Goal: Task Accomplishment & Management: Complete application form

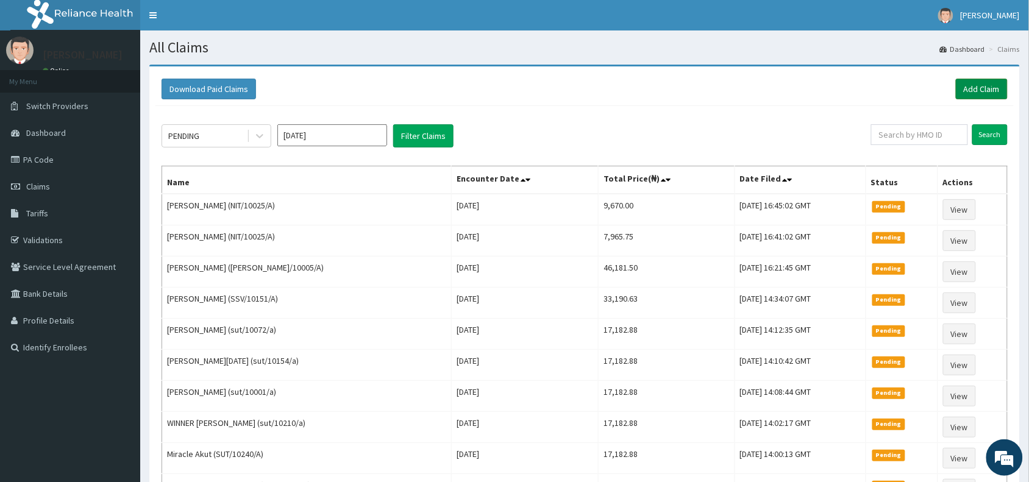
click at [979, 83] on link "Add Claim" at bounding box center [982, 89] width 52 height 21
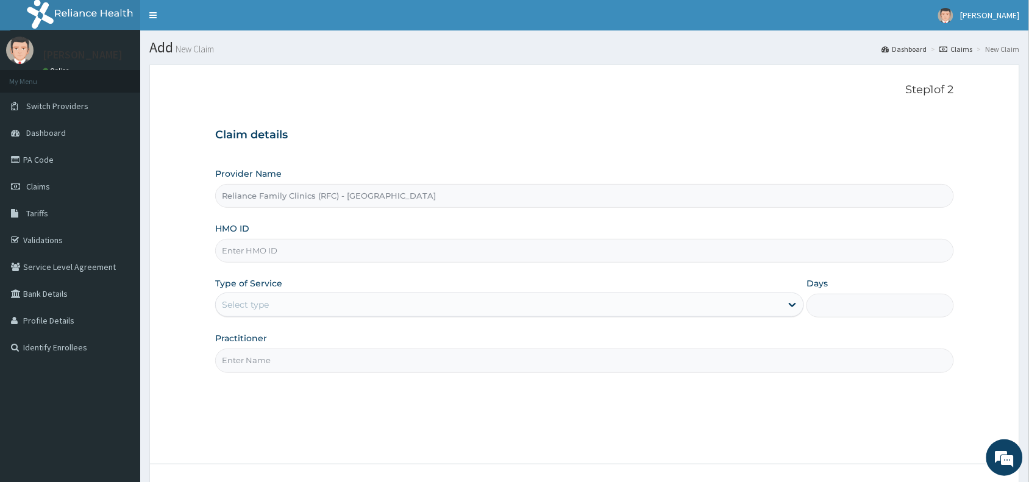
click at [337, 247] on input "HMO ID" at bounding box center [584, 251] width 739 height 24
paste input "LGL/10200/A"
type input "LGL/10200/A"
click at [278, 309] on div "Select type" at bounding box center [499, 305] width 566 height 20
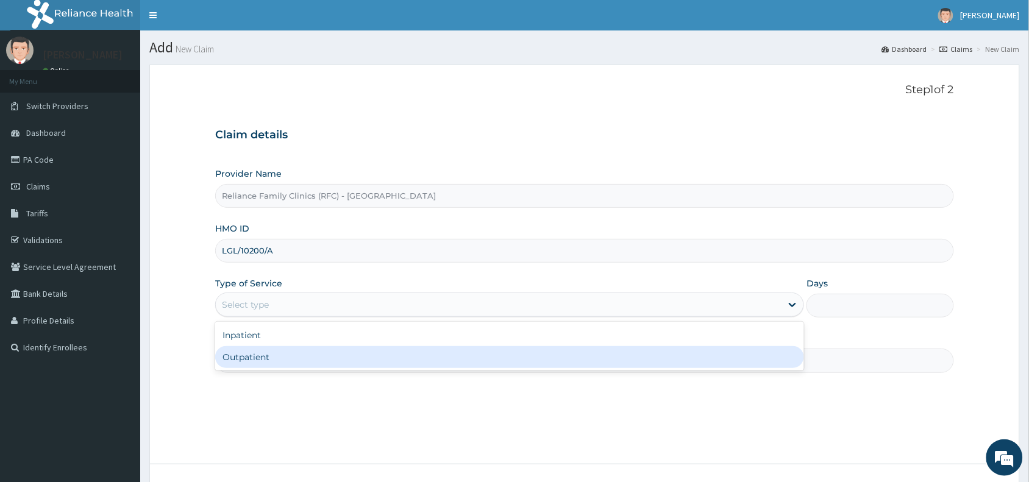
click at [291, 351] on div "Outpatient" at bounding box center [509, 357] width 589 height 22
type input "1"
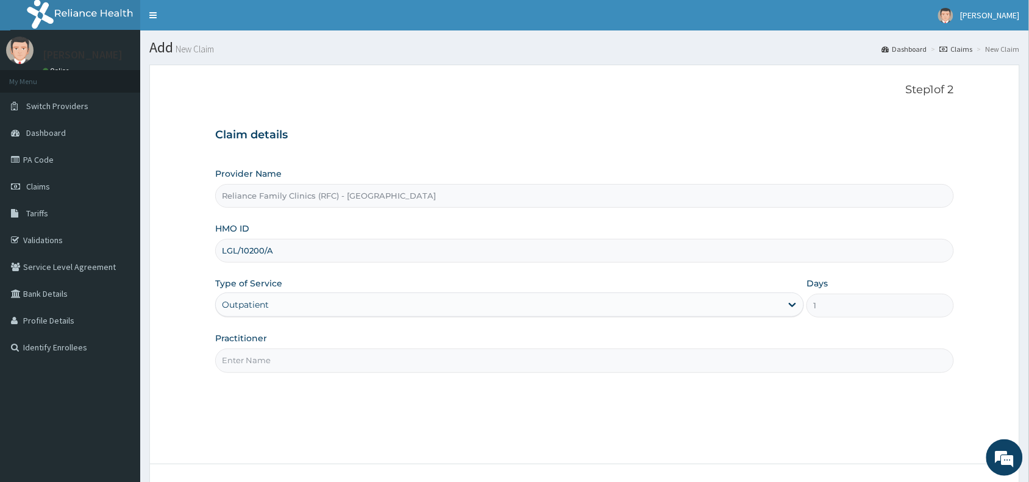
click at [291, 351] on input "Practitioner" at bounding box center [584, 361] width 739 height 24
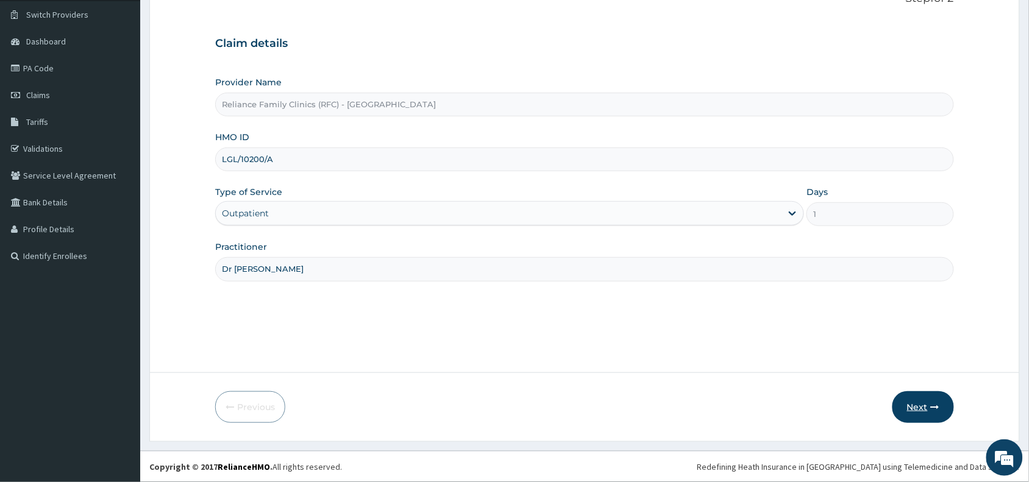
type input "Dr Aisha"
click at [907, 406] on button "Next" at bounding box center [924, 407] width 62 height 32
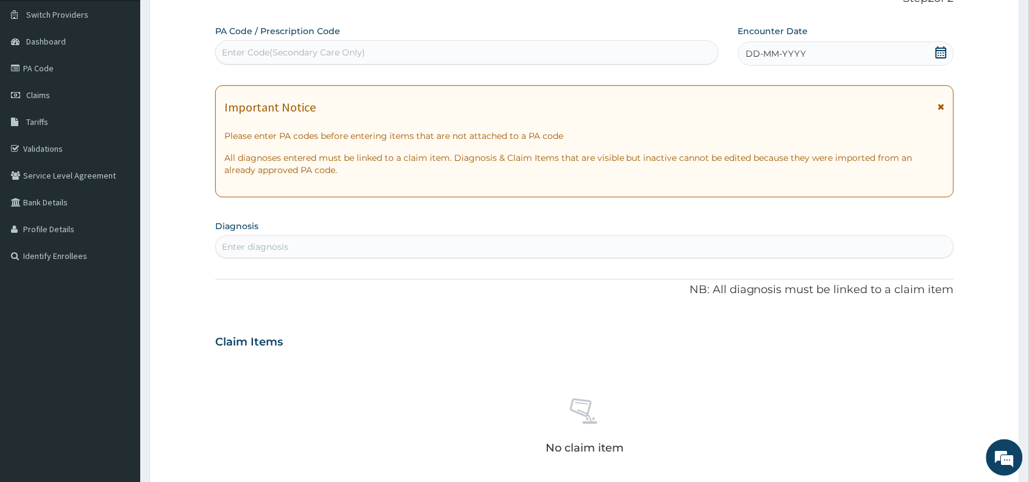
click at [473, 57] on div "Enter Code(Secondary Care Only)" at bounding box center [467, 53] width 502 height 20
paste input "PA/F796FE"
type input "PA/F796FE"
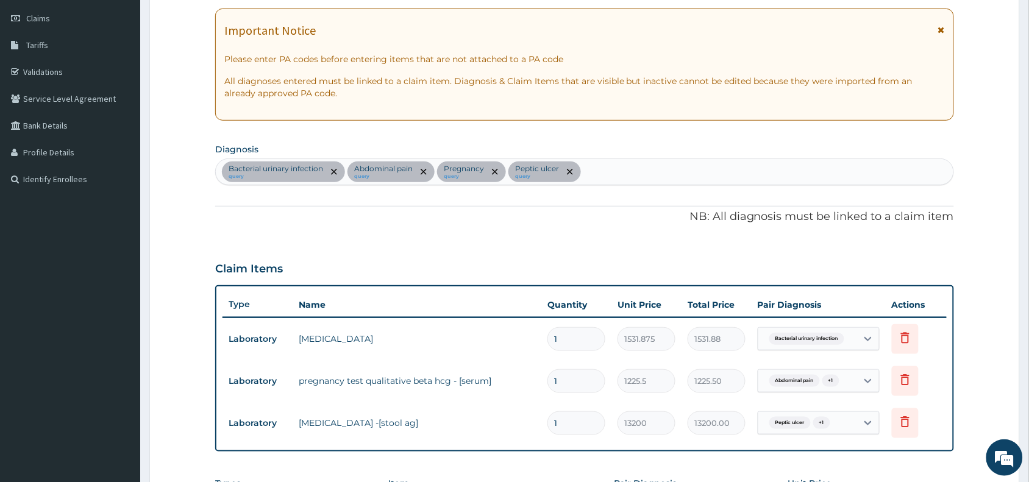
scroll to position [227, 0]
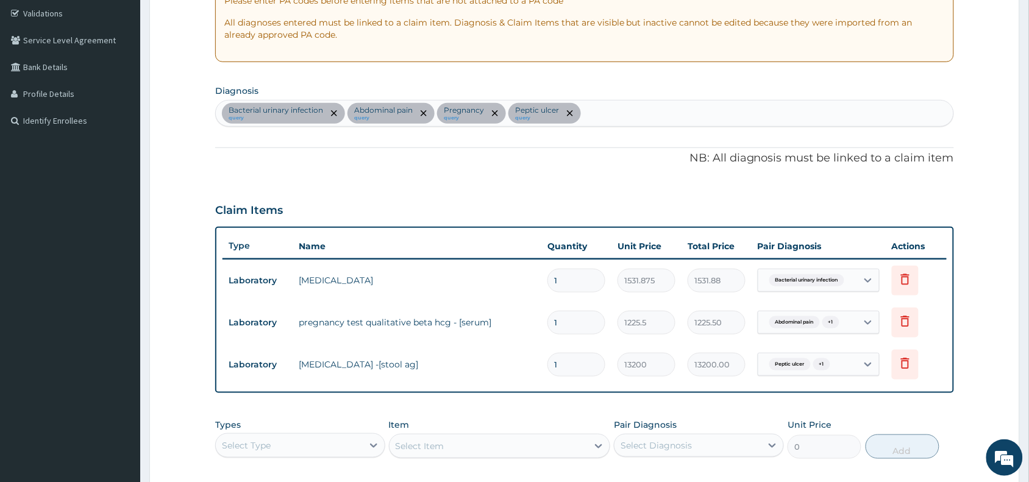
click at [321, 440] on div "Select Type" at bounding box center [289, 446] width 147 height 20
type input "la"
click at [367, 470] on div "Laboratory" at bounding box center [300, 476] width 170 height 22
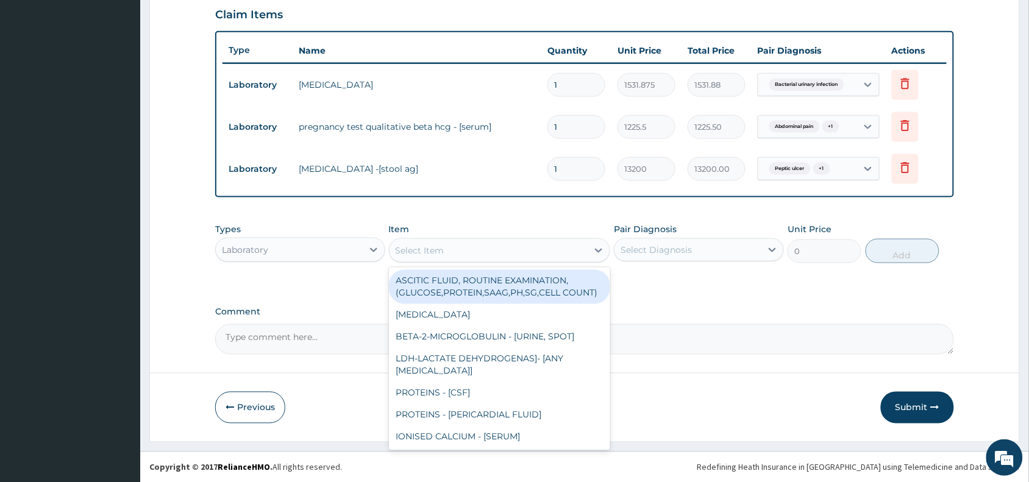
click at [529, 249] on div "Select Item" at bounding box center [489, 251] width 199 height 20
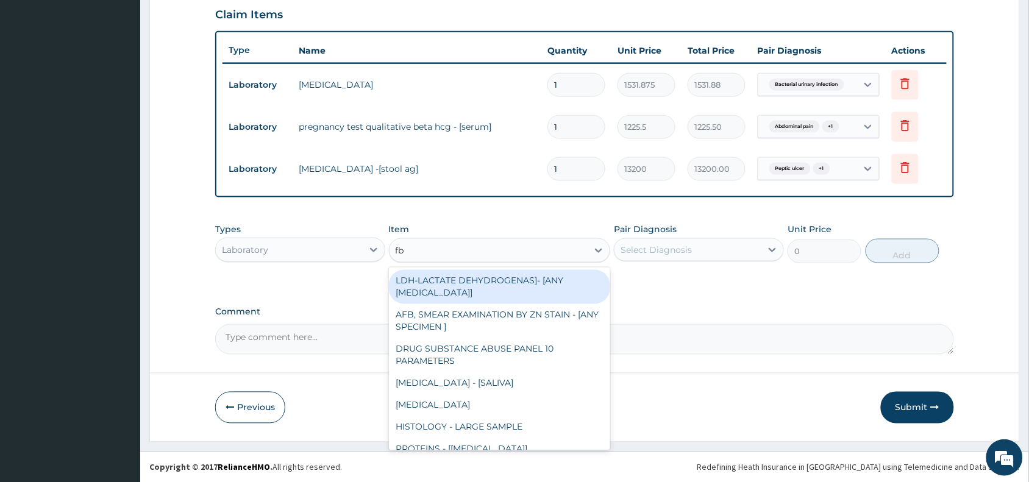
type input "fbc"
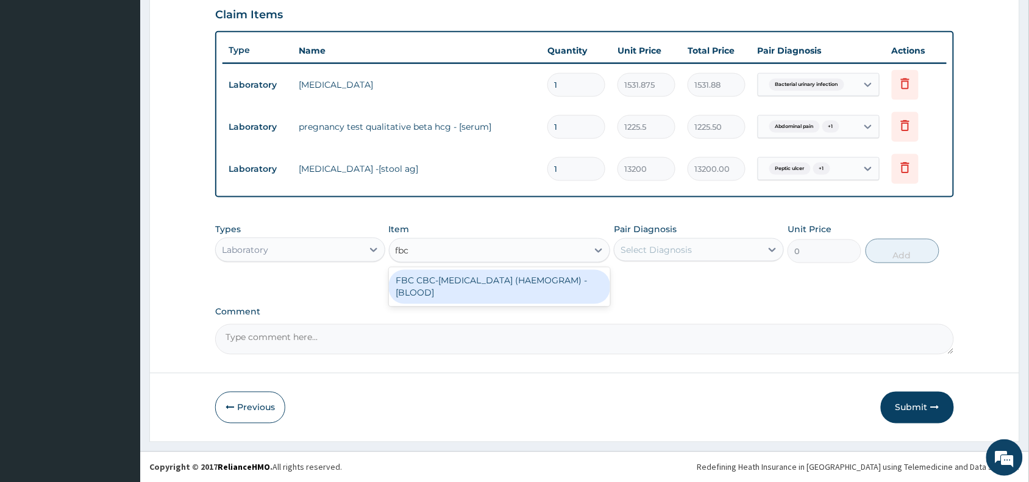
click at [529, 281] on div "FBC CBC-COMPLETE BLOOD COUNT (HAEMOGRAM) - [BLOOD]" at bounding box center [500, 287] width 222 height 34
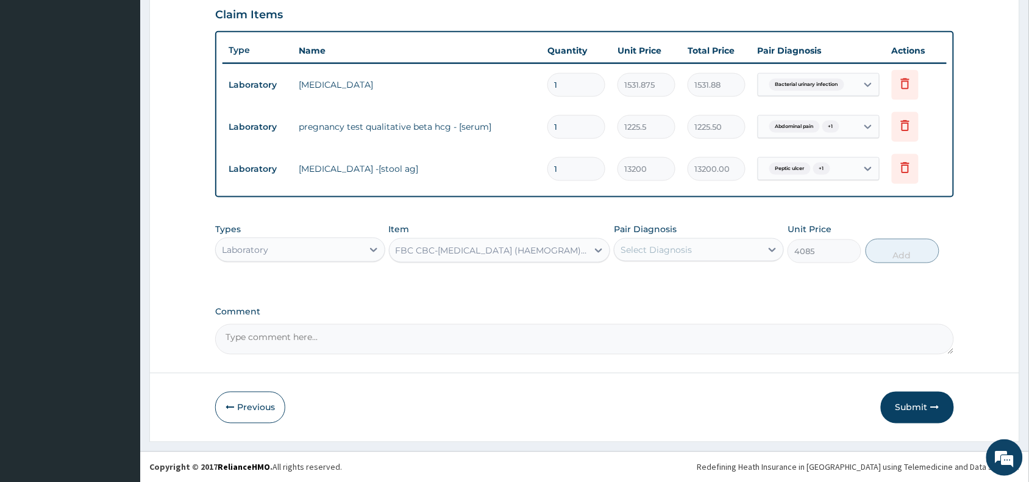
type input "4085"
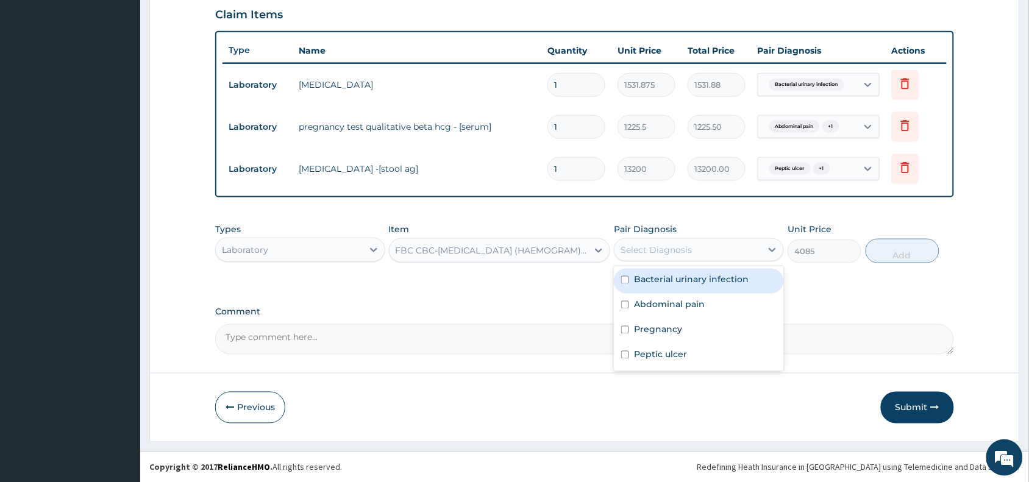
click at [670, 254] on div "Select Diagnosis" at bounding box center [656, 250] width 71 height 12
click at [692, 281] on label "Bacterial urinary infection" at bounding box center [691, 280] width 115 height 12
checkbox input "true"
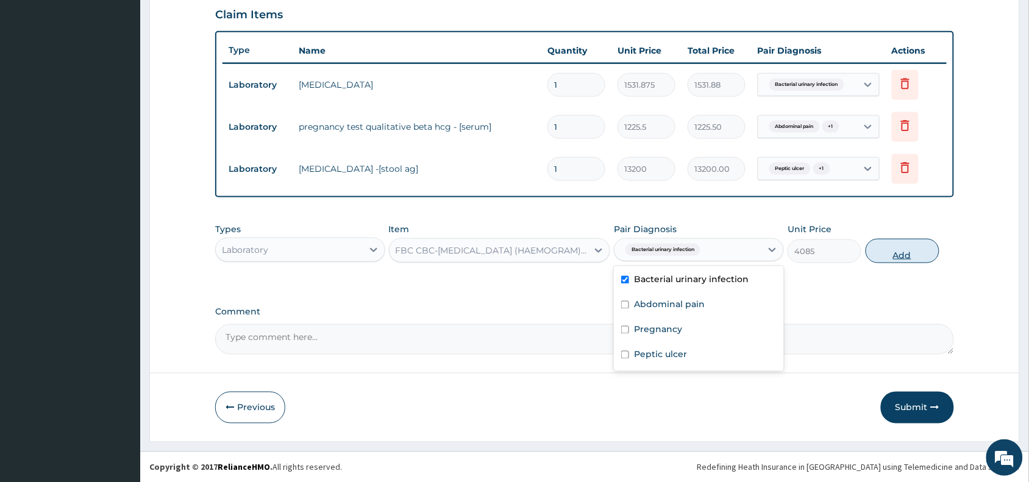
click at [897, 251] on button "Add" at bounding box center [903, 251] width 74 height 24
type input "0"
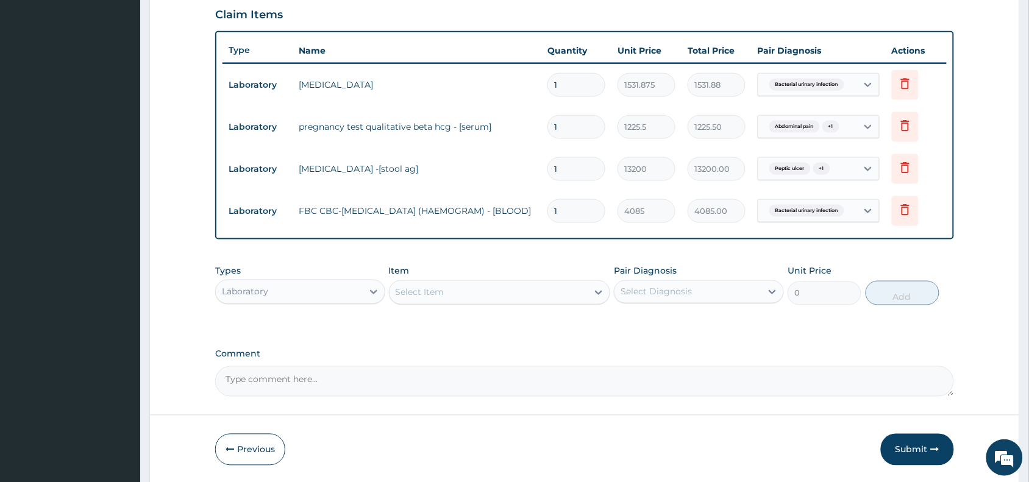
click at [357, 290] on div "Laboratory" at bounding box center [289, 292] width 147 height 20
type input "pr"
click at [324, 314] on div "Procedures" at bounding box center [300, 323] width 170 height 22
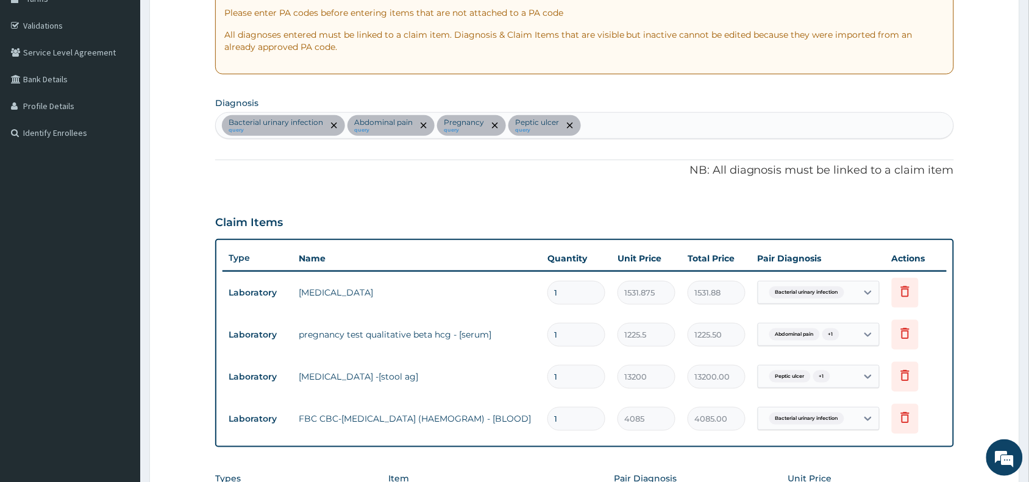
scroll to position [210, 0]
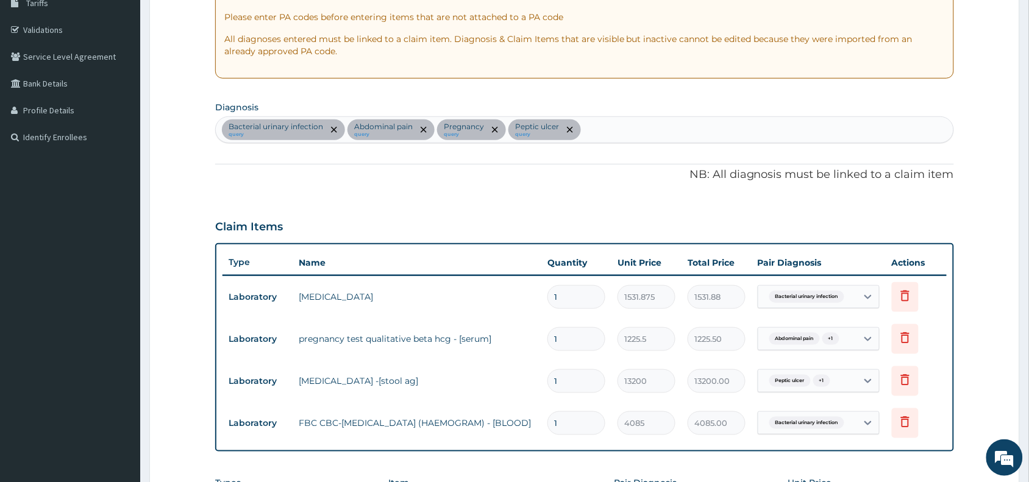
click at [607, 129] on div "Bacterial urinary infection query Abdominal pain query Pregnancy query Peptic u…" at bounding box center [585, 130] width 738 height 26
type input "ane"
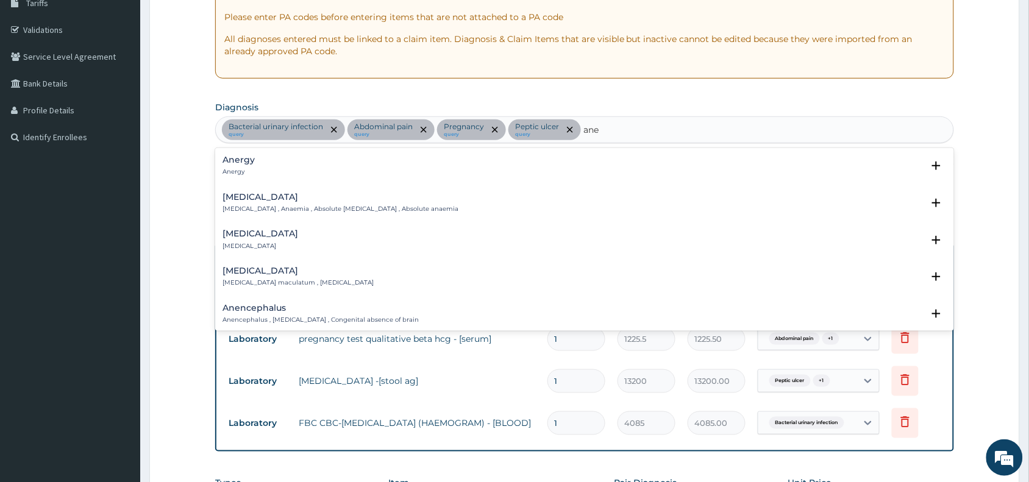
click at [254, 196] on h4 "Anemia" at bounding box center [341, 197] width 236 height 9
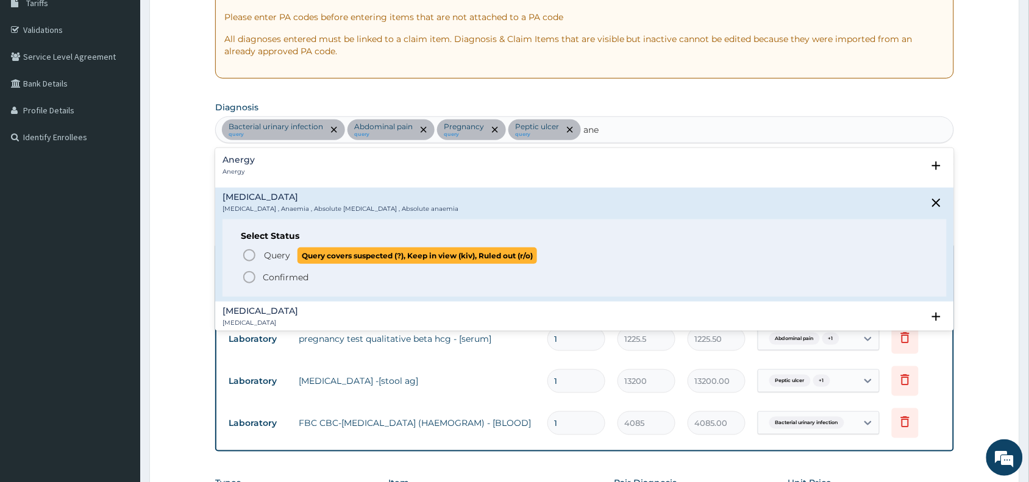
click at [274, 252] on span "Query" at bounding box center [277, 255] width 26 height 12
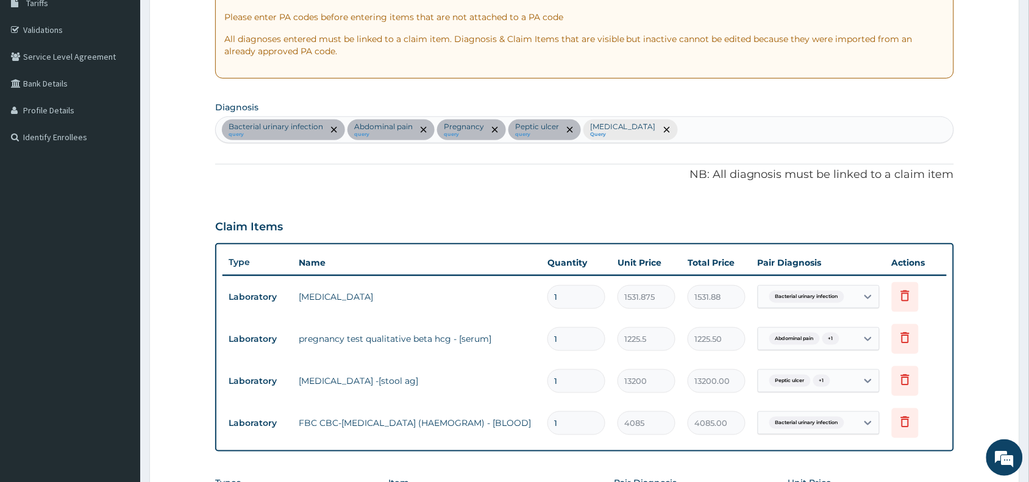
scroll to position [357, 0]
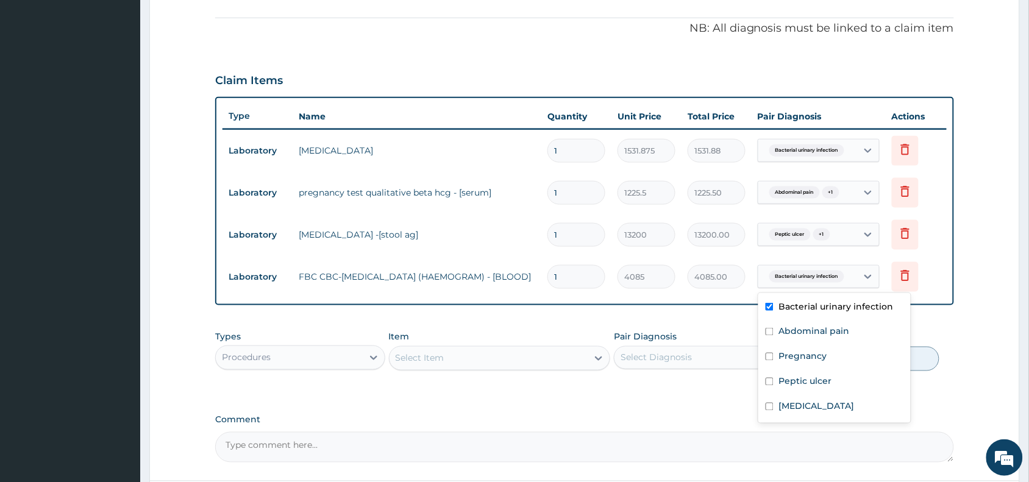
click at [834, 272] on span "Bacterial urinary infection" at bounding box center [807, 277] width 75 height 12
click at [818, 413] on div "Anemia" at bounding box center [835, 408] width 152 height 25
checkbox input "true"
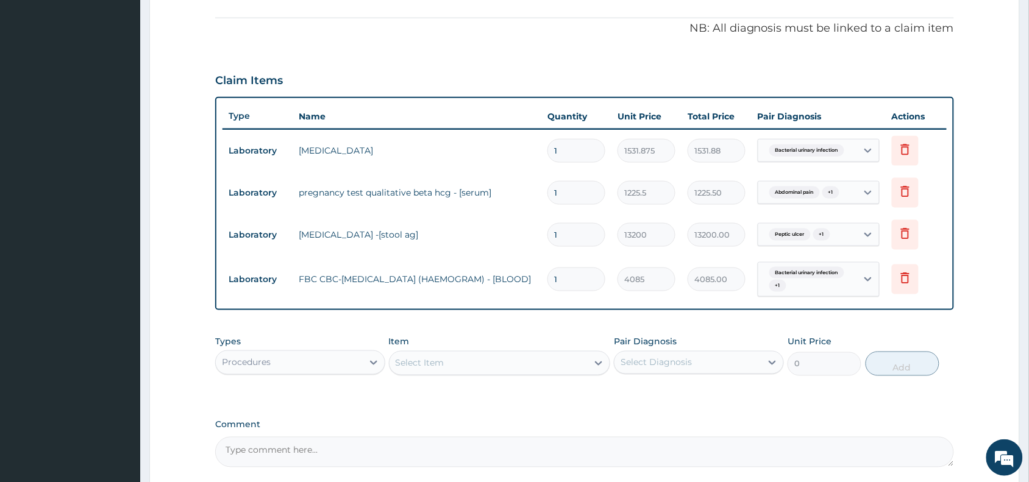
click at [680, 391] on div "Types Procedures Item Select Item Pair Diagnosis Select Diagnosis Unit Price 0 …" at bounding box center [584, 365] width 739 height 71
click at [504, 363] on div "Select Item" at bounding box center [489, 364] width 199 height 20
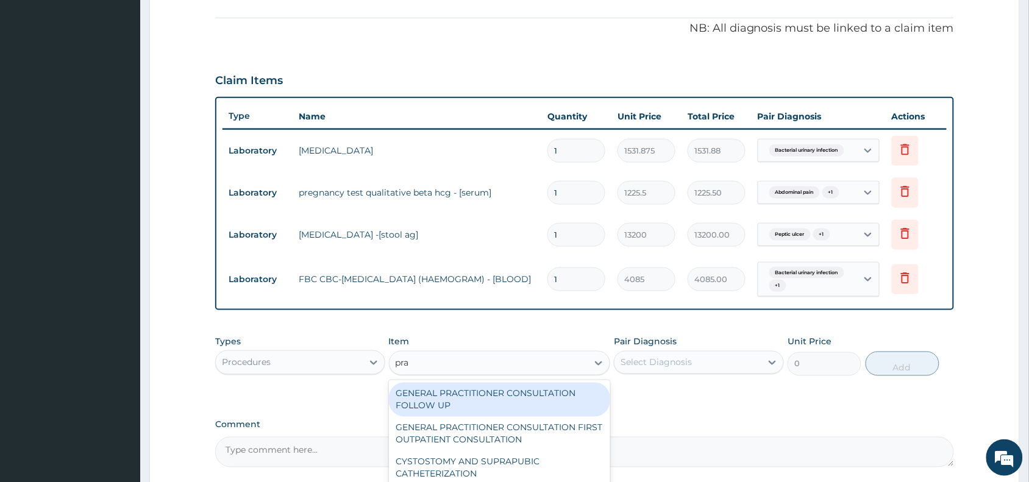
type input "prac"
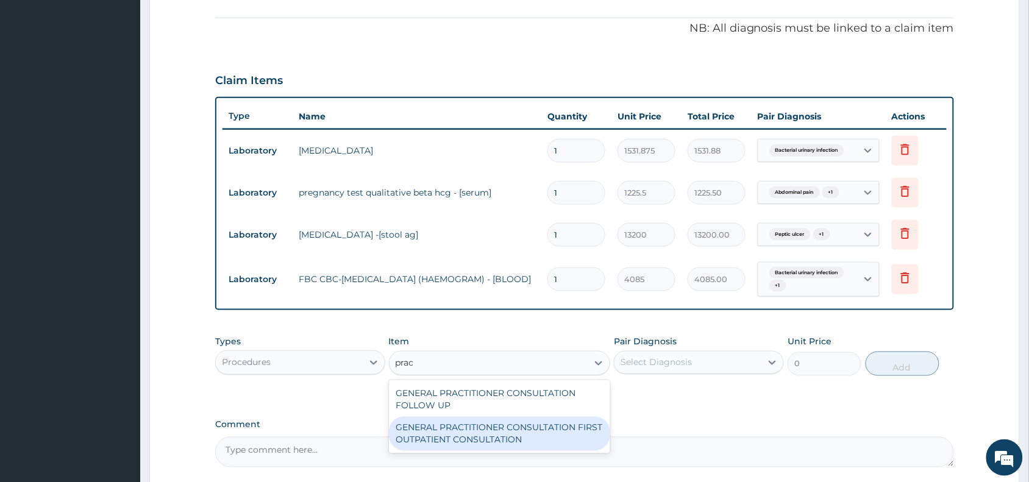
click at [574, 442] on div "GENERAL PRACTITIONER CONSULTATION FIRST OUTPATIENT CONSULTATION" at bounding box center [500, 434] width 222 height 34
type input "3370.125"
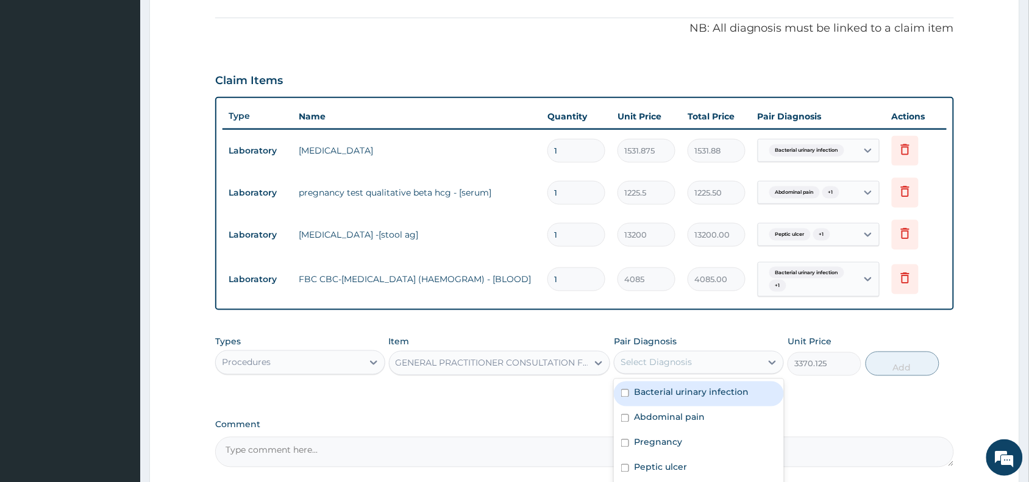
click at [674, 358] on div "Select Diagnosis" at bounding box center [656, 363] width 71 height 12
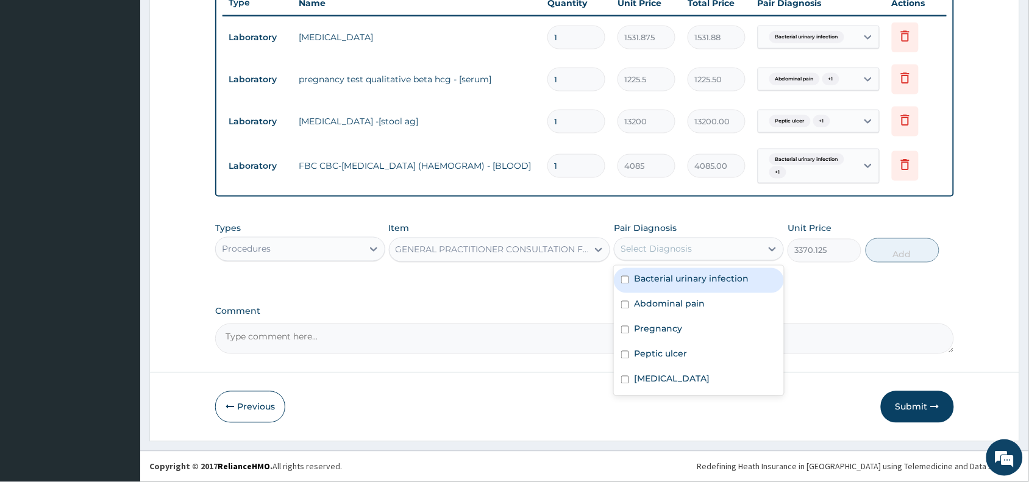
click at [625, 281] on input "checkbox" at bounding box center [625, 280] width 8 height 8
checkbox input "true"
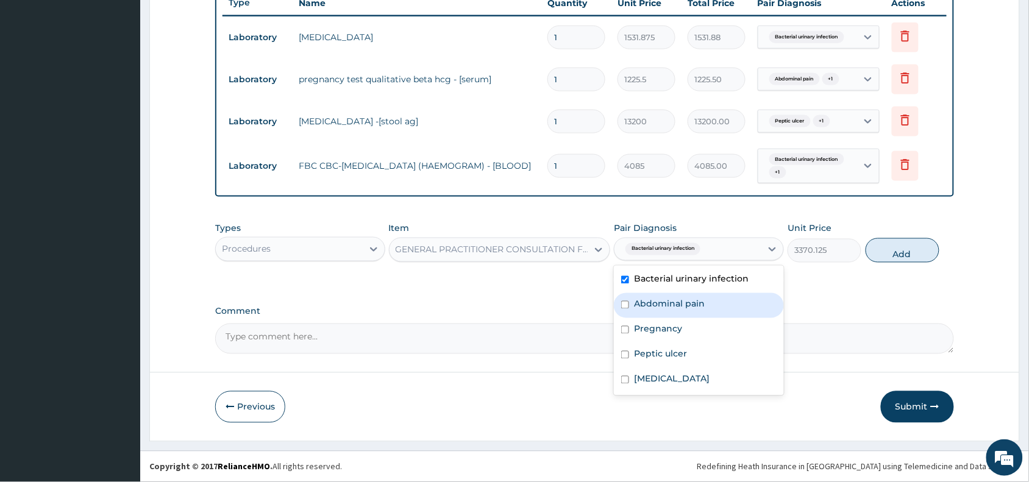
click at [631, 312] on div "Abdominal pain" at bounding box center [699, 305] width 170 height 25
checkbox input "true"
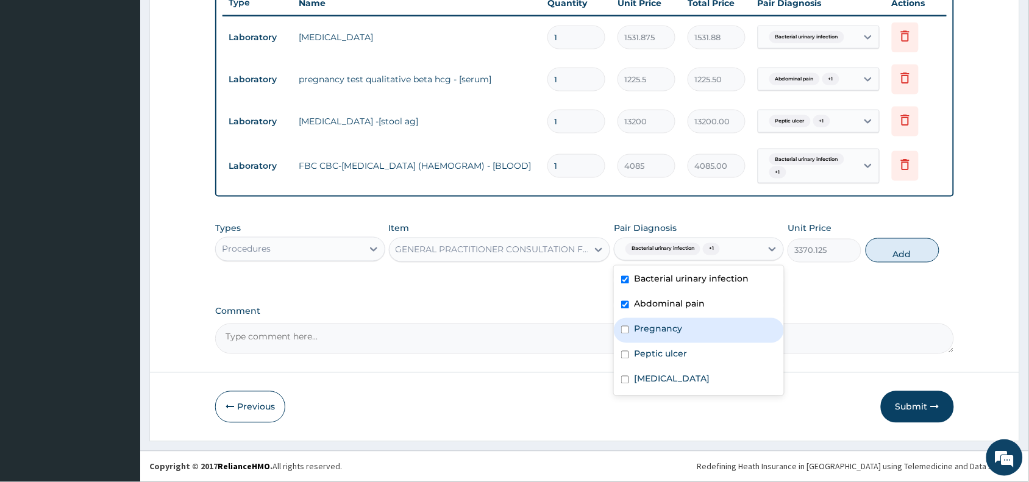
click at [630, 335] on div "Pregnancy" at bounding box center [699, 330] width 170 height 25
checkbox input "true"
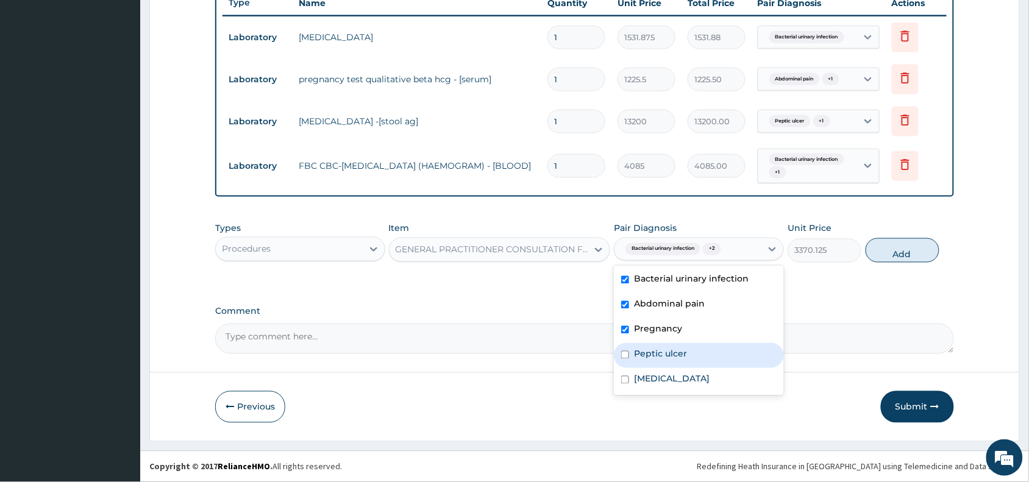
click at [630, 349] on div "Peptic ulcer" at bounding box center [699, 355] width 170 height 25
checkbox input "true"
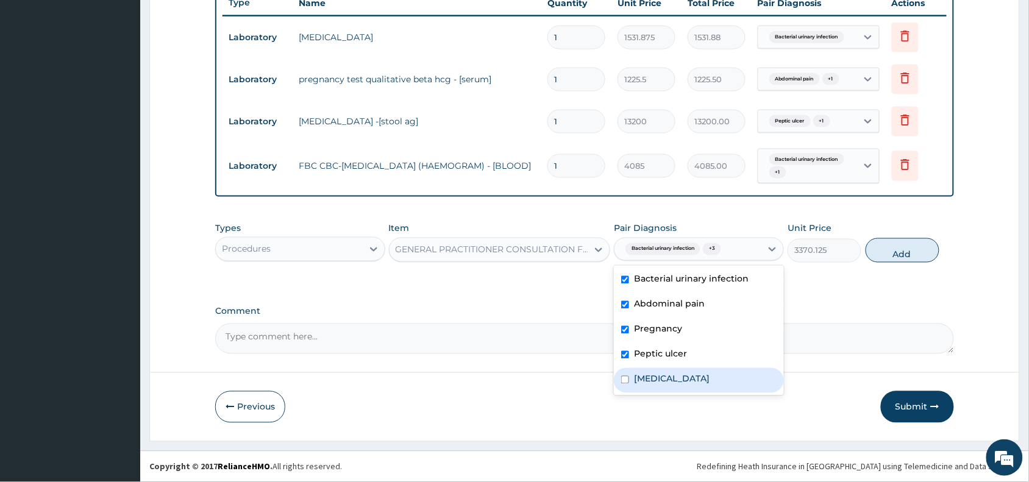
click at [635, 375] on label "Anemia" at bounding box center [672, 379] width 76 height 12
checkbox input "true"
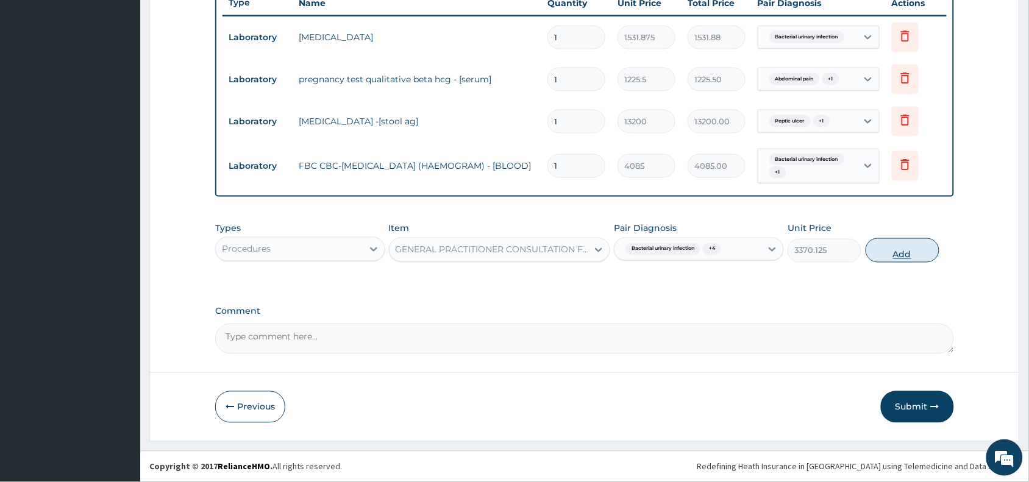
click at [909, 247] on button "Add" at bounding box center [903, 250] width 74 height 24
type input "0"
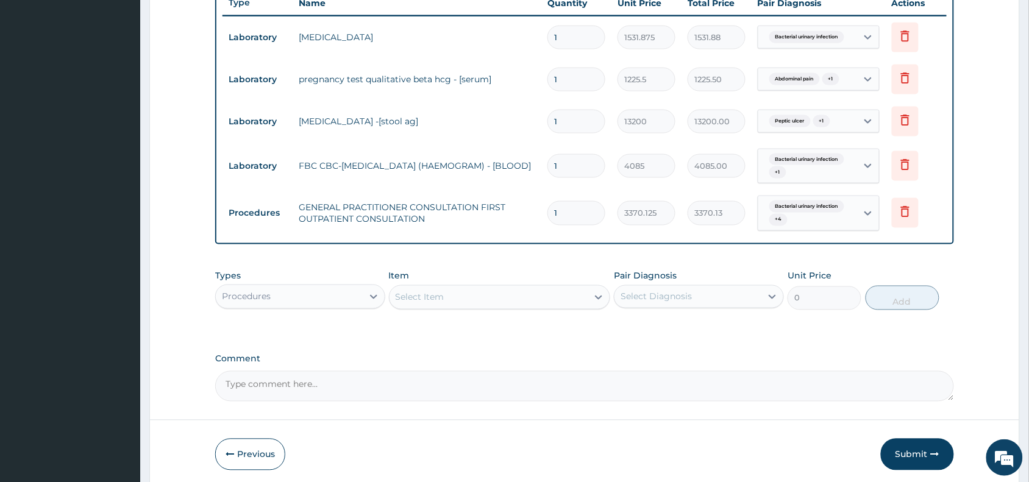
click at [535, 297] on div "Select Item" at bounding box center [489, 298] width 199 height 20
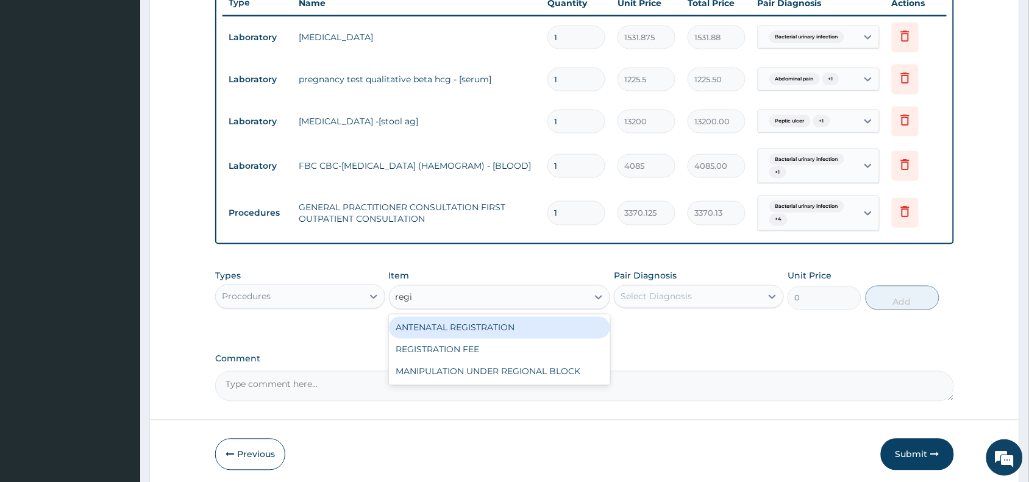
type input "regis"
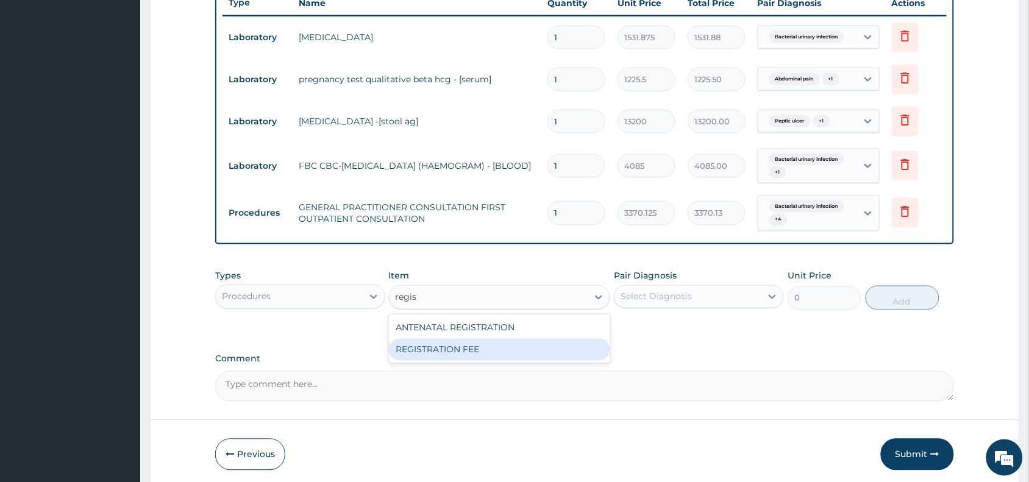
click at [520, 345] on div "REGISTRATION FEE" at bounding box center [500, 350] width 222 height 22
type input "2042.5"
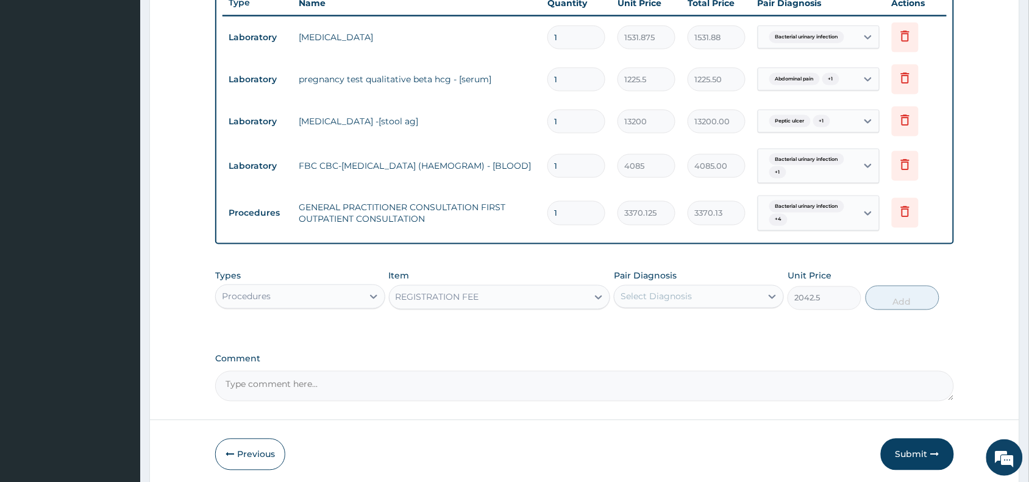
click at [700, 290] on div "Select Diagnosis" at bounding box center [688, 297] width 147 height 20
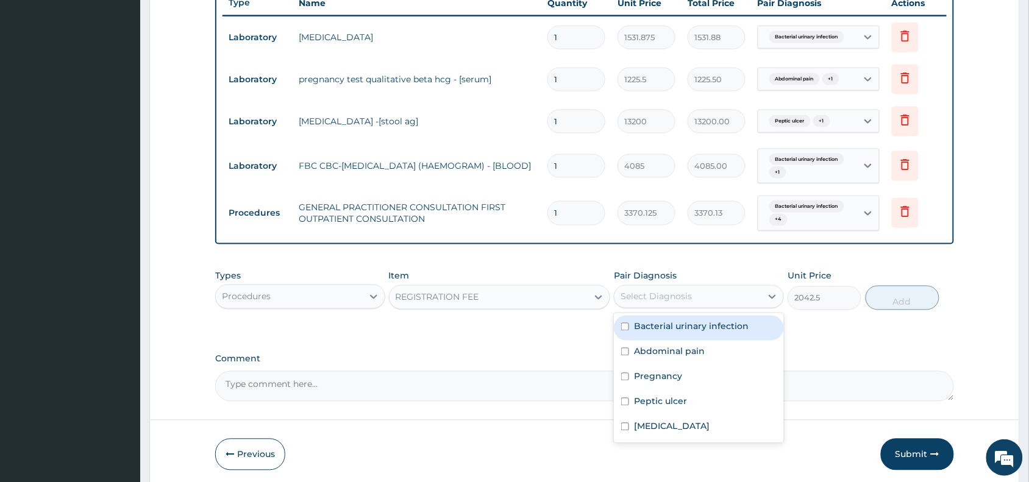
click at [693, 334] on div "Bacterial urinary infection" at bounding box center [699, 328] width 170 height 25
checkbox input "true"
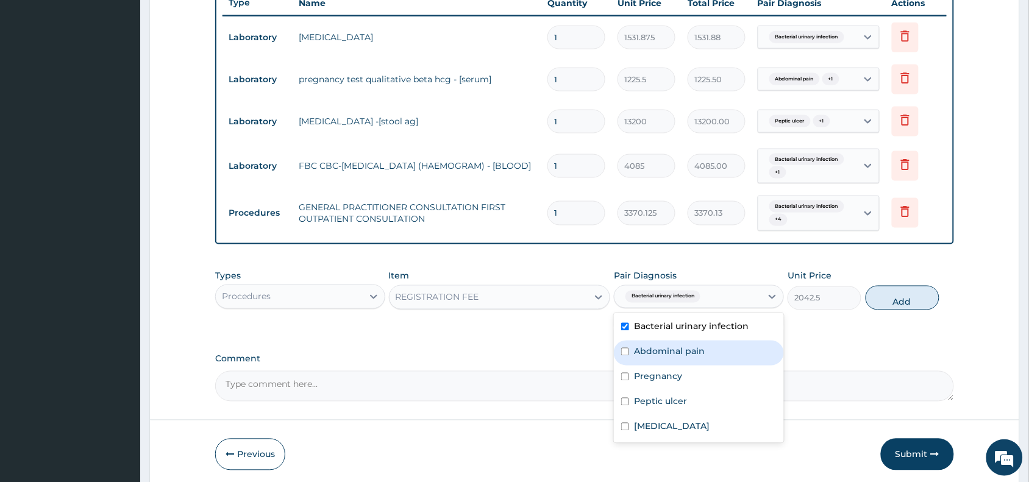
click at [689, 357] on label "Abdominal pain" at bounding box center [669, 352] width 71 height 12
checkbox input "true"
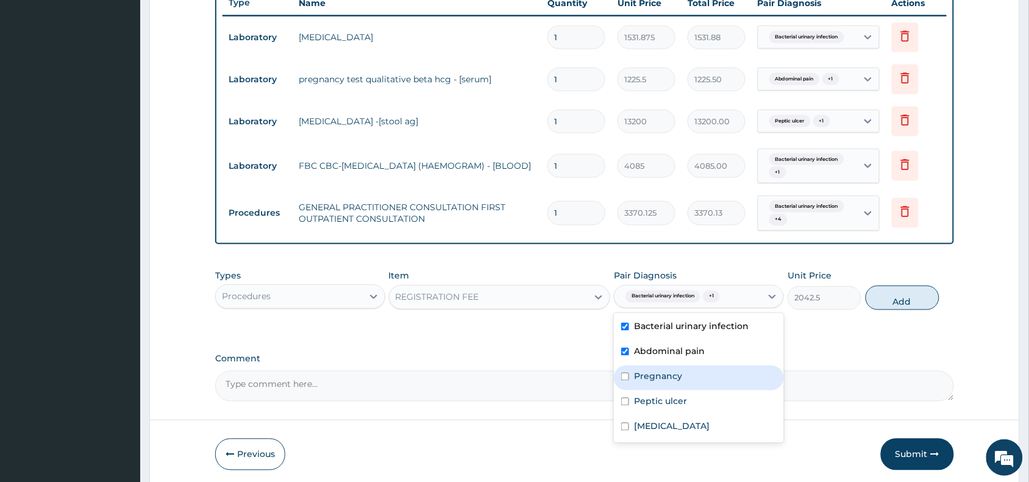
drag, startPoint x: 674, startPoint y: 382, endPoint x: 672, endPoint y: 388, distance: 6.6
click at [674, 382] on div "Pregnancy" at bounding box center [699, 378] width 170 height 25
checkbox input "true"
click at [659, 413] on div "Peptic ulcer" at bounding box center [699, 403] width 170 height 25
checkbox input "true"
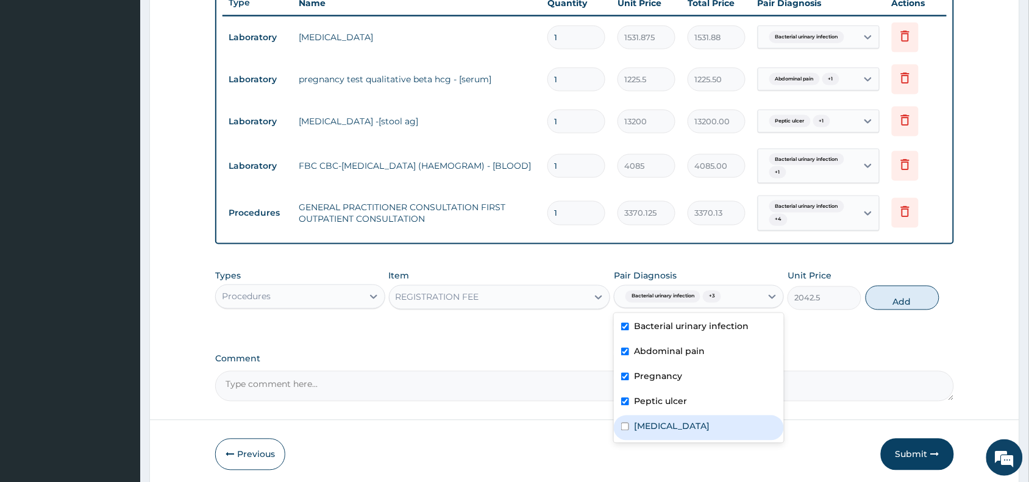
click at [654, 431] on label "Anemia" at bounding box center [672, 427] width 76 height 12
checkbox input "true"
click at [901, 302] on button "Add" at bounding box center [903, 298] width 74 height 24
type input "0"
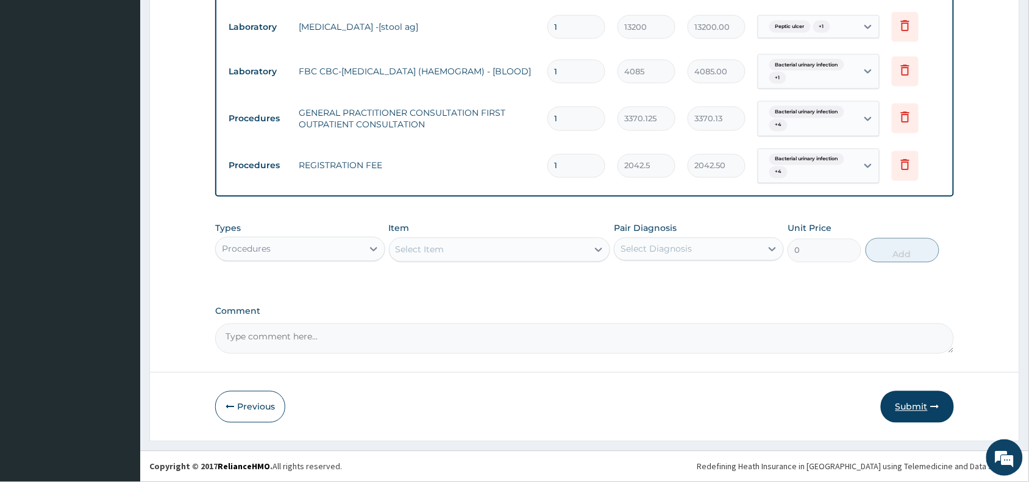
click at [924, 419] on button "Submit" at bounding box center [917, 407] width 73 height 32
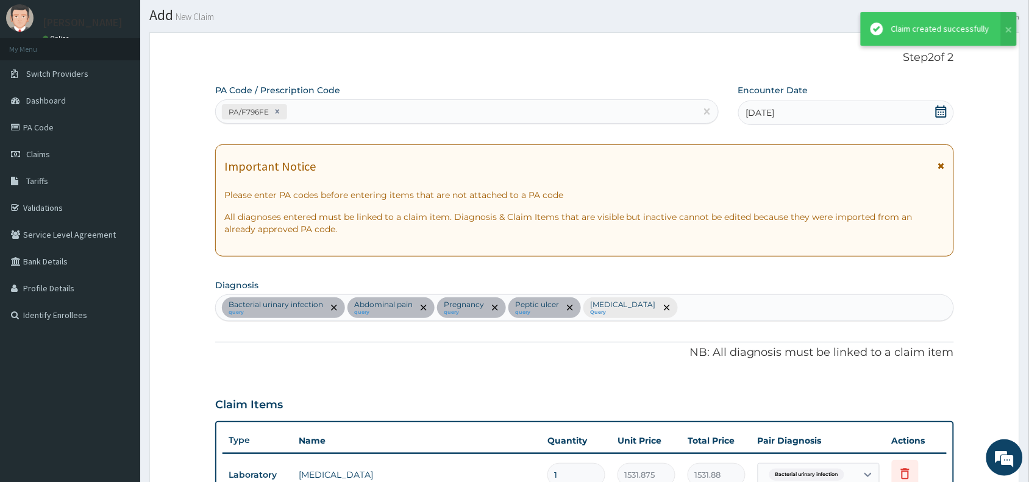
scroll to position [565, 0]
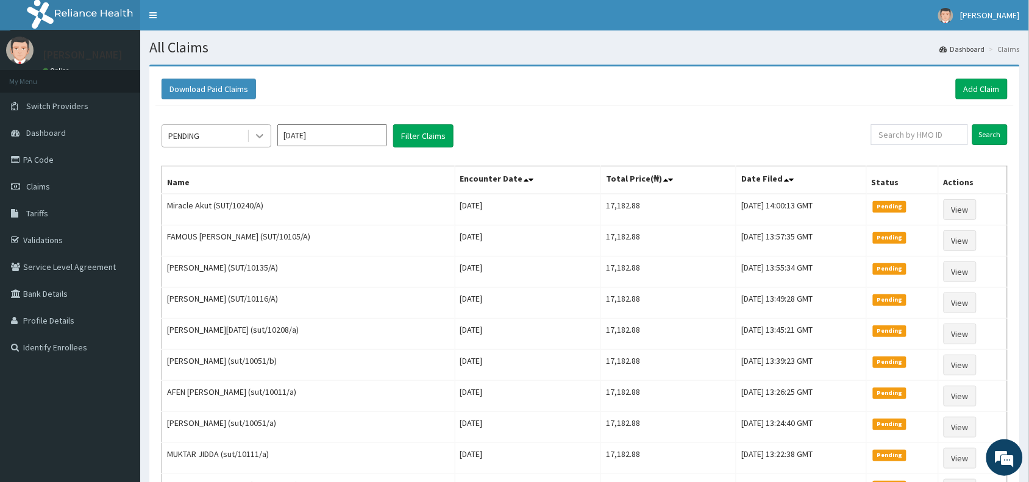
click at [259, 138] on icon at bounding box center [259, 137] width 7 height 4
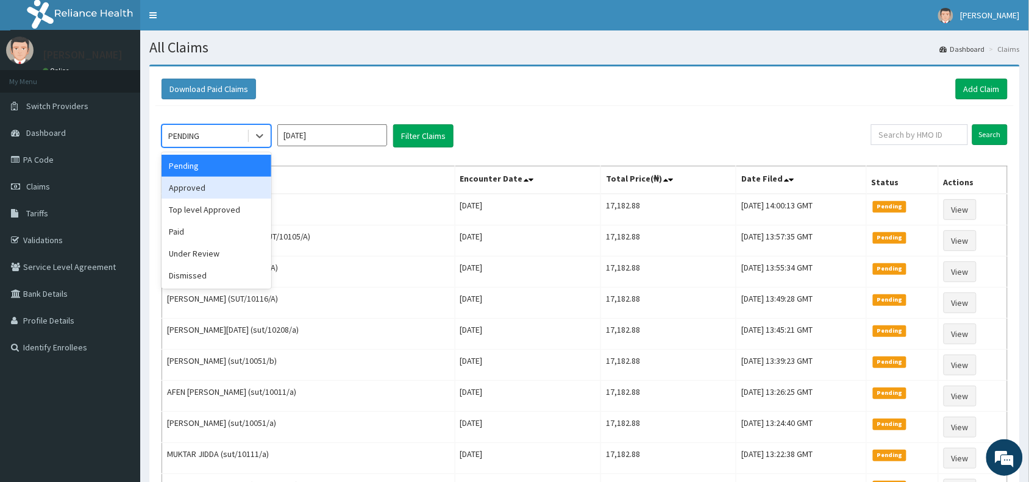
click at [224, 183] on div "Approved" at bounding box center [217, 188] width 110 height 22
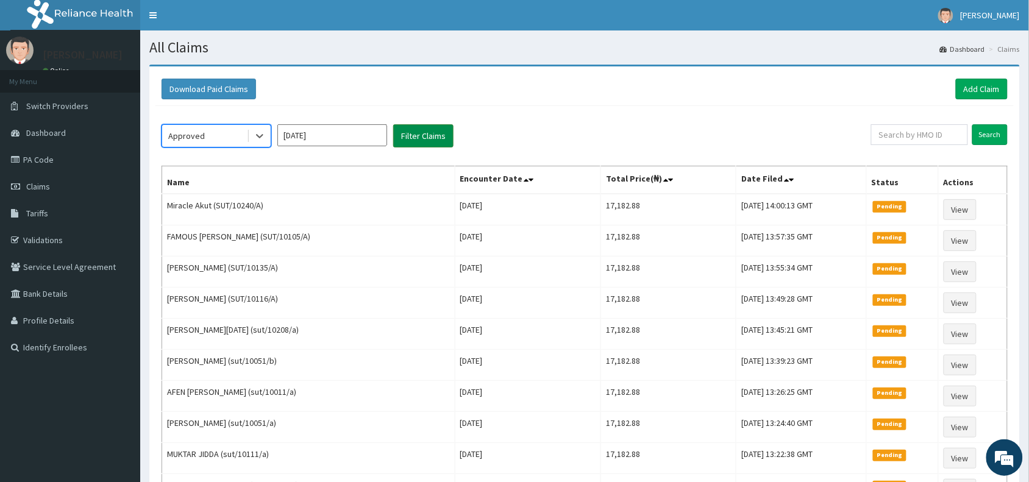
click at [412, 135] on button "Filter Claims" at bounding box center [423, 135] width 60 height 23
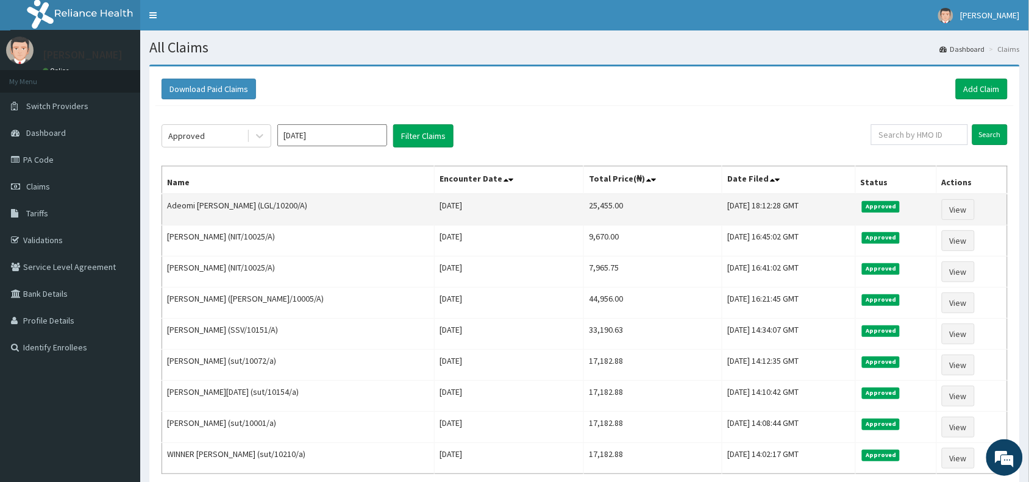
drag, startPoint x: 258, startPoint y: 207, endPoint x: 302, endPoint y: 216, distance: 45.4
click at [302, 216] on td "Adeomi [PERSON_NAME] (LGL/10200/A)" at bounding box center [298, 210] width 273 height 32
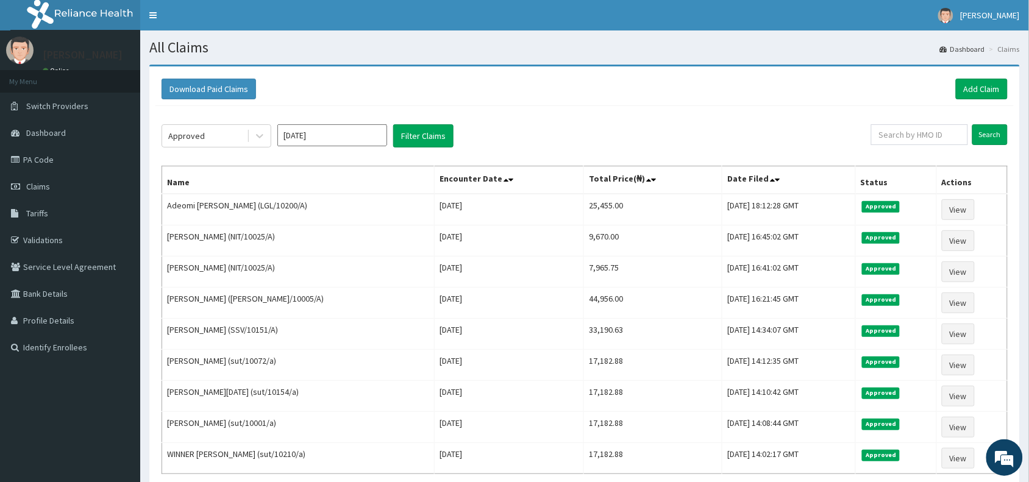
copy td "LGL/10200/A"
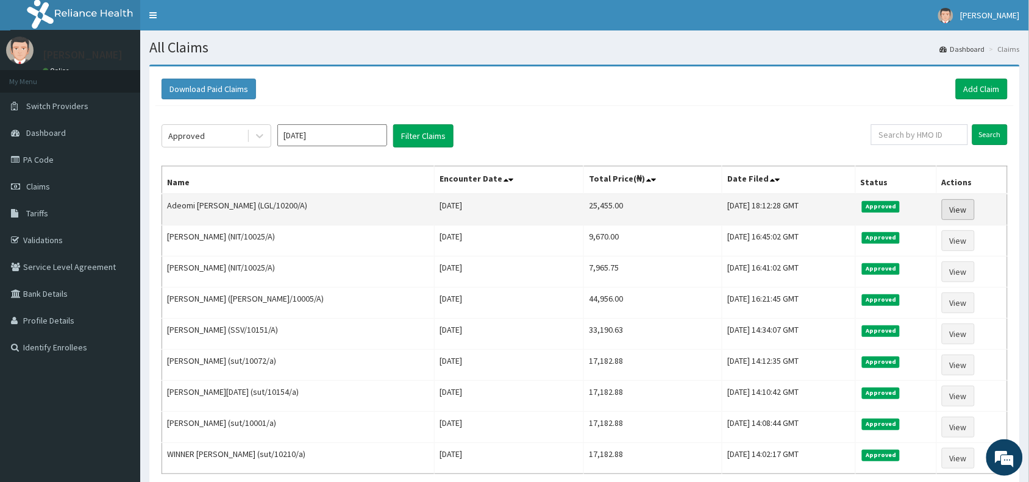
click at [956, 202] on link "View" at bounding box center [958, 209] width 33 height 21
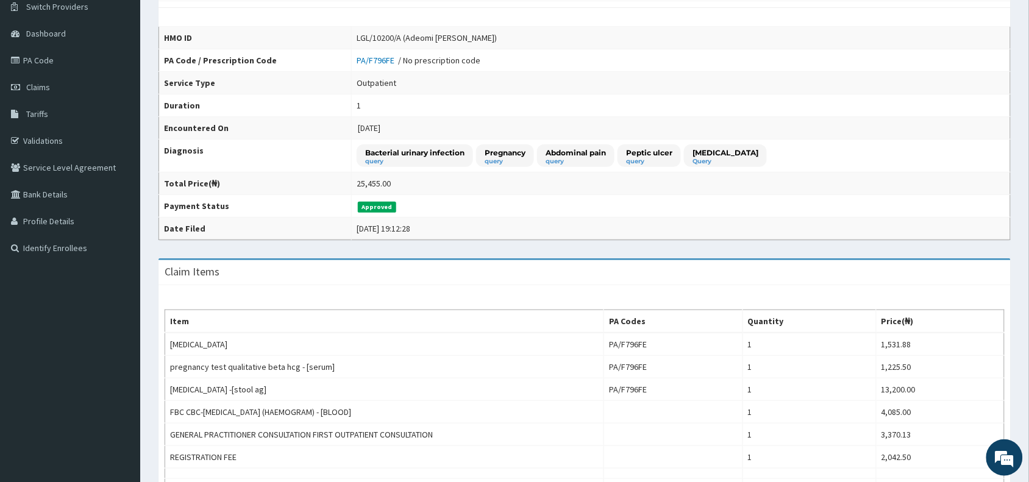
scroll to position [10, 0]
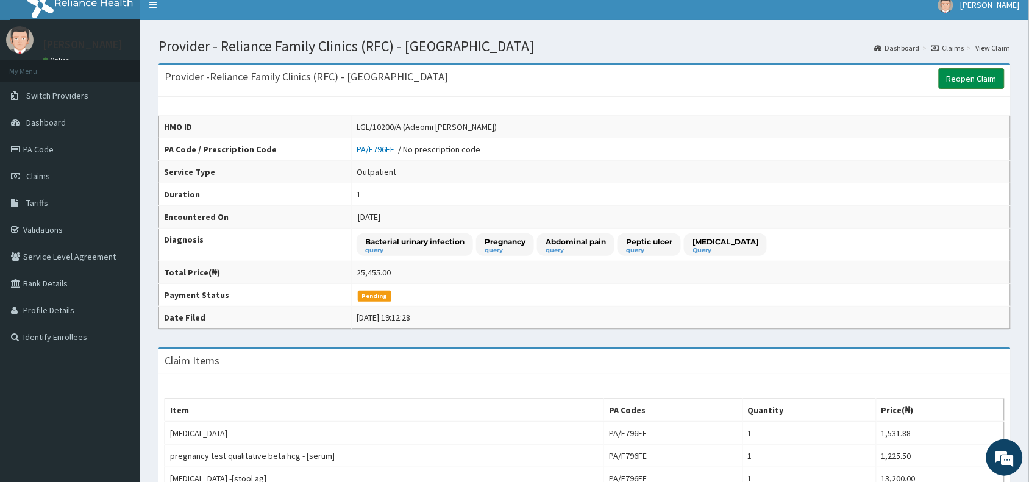
click at [984, 81] on link "Reopen Claim" at bounding box center [972, 78] width 66 height 21
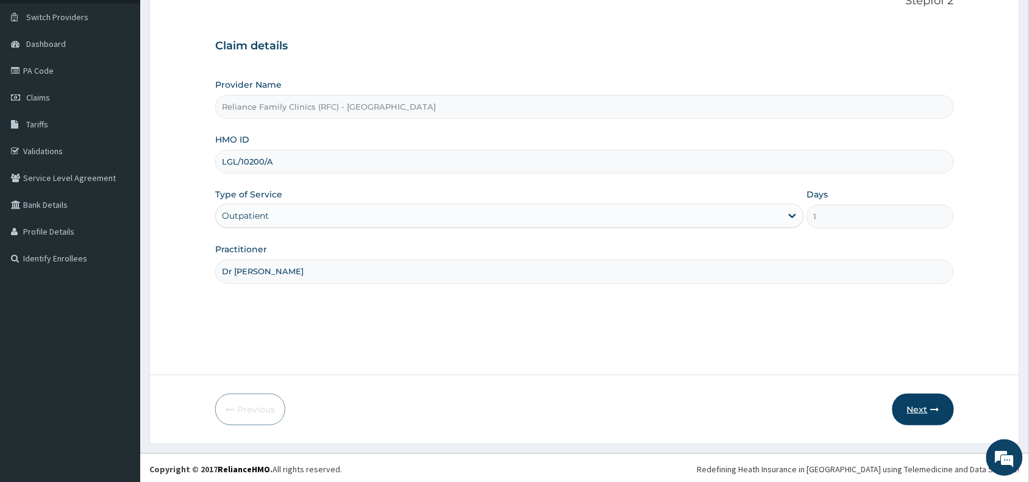
scroll to position [91, 0]
click at [909, 402] on button "Next" at bounding box center [924, 407] width 62 height 32
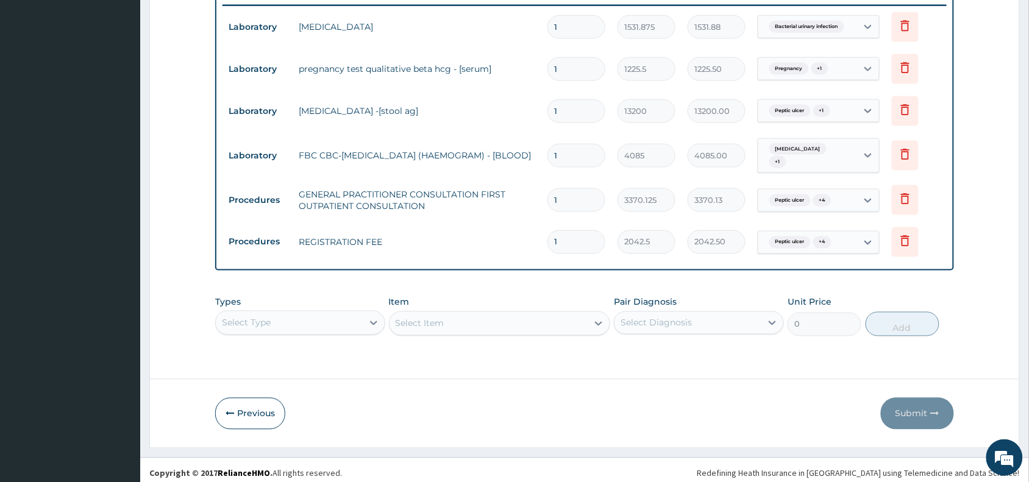
scroll to position [482, 0]
click at [340, 325] on div "Select Type" at bounding box center [300, 322] width 170 height 24
type input "drug"
click at [345, 351] on div "Drugs" at bounding box center [300, 352] width 170 height 22
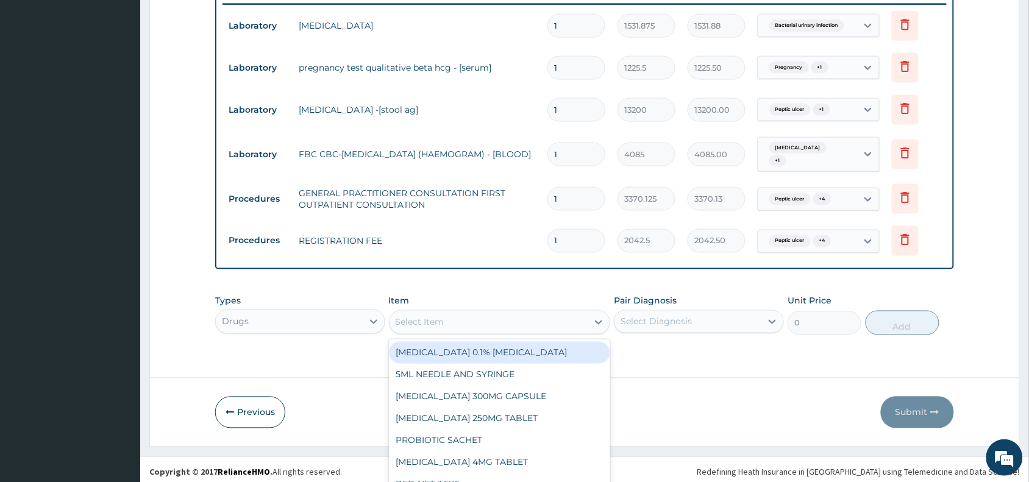
scroll to position [34, 0]
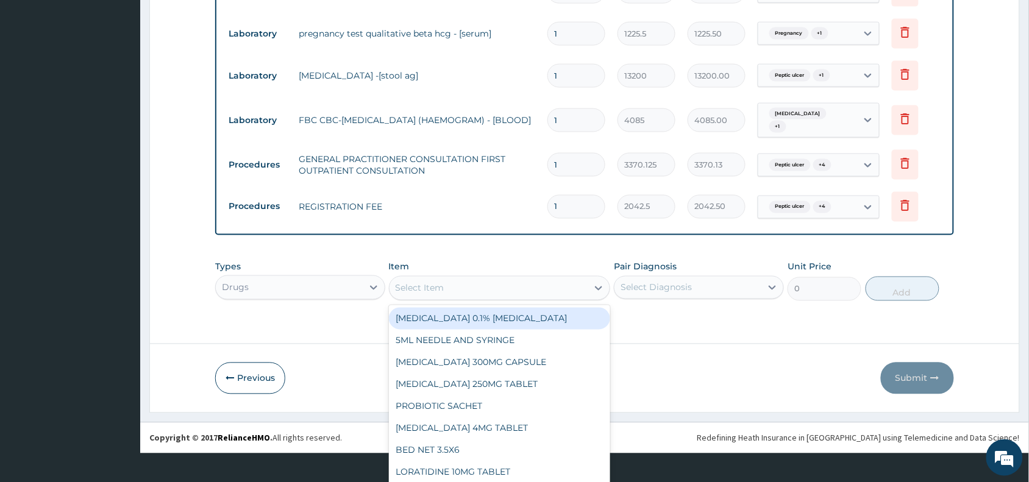
click at [510, 301] on div "option DICLOFENAC SODIUM 0.1% EYE DROP focused, 1 of 427. 427 results available…" at bounding box center [500, 288] width 222 height 24
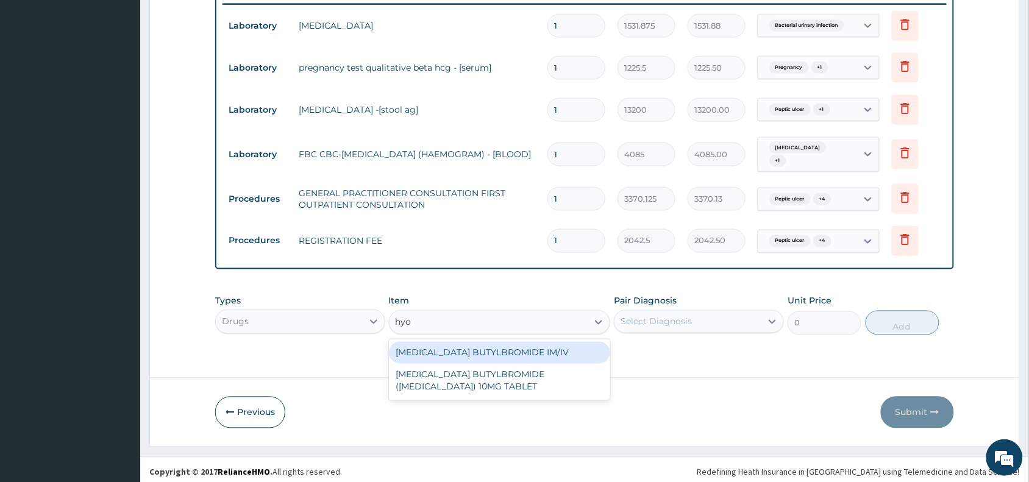
scroll to position [0, 0]
type input "hyos"
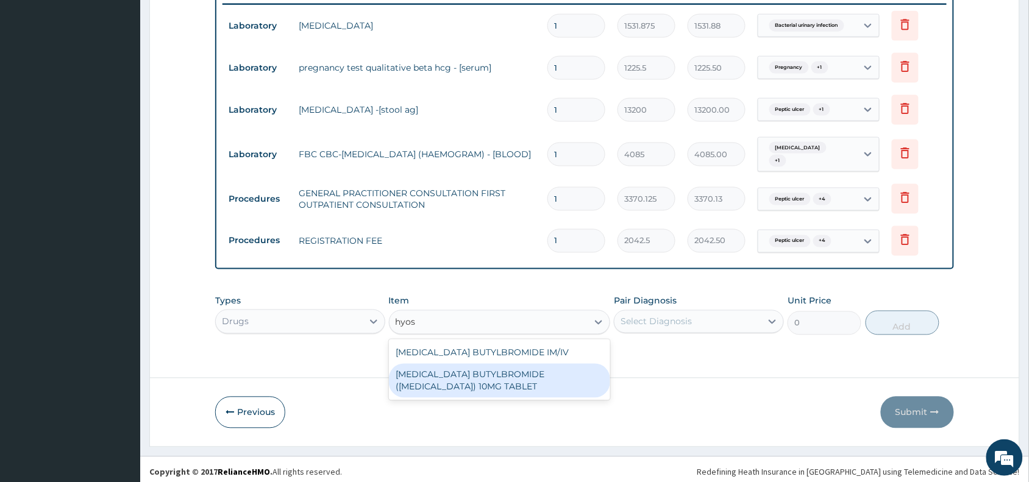
click at [479, 366] on div "HYOSCINE BUTYLBROMIDE (BUSCOPAN) 10MG TABLET" at bounding box center [500, 381] width 222 height 34
type input "69"
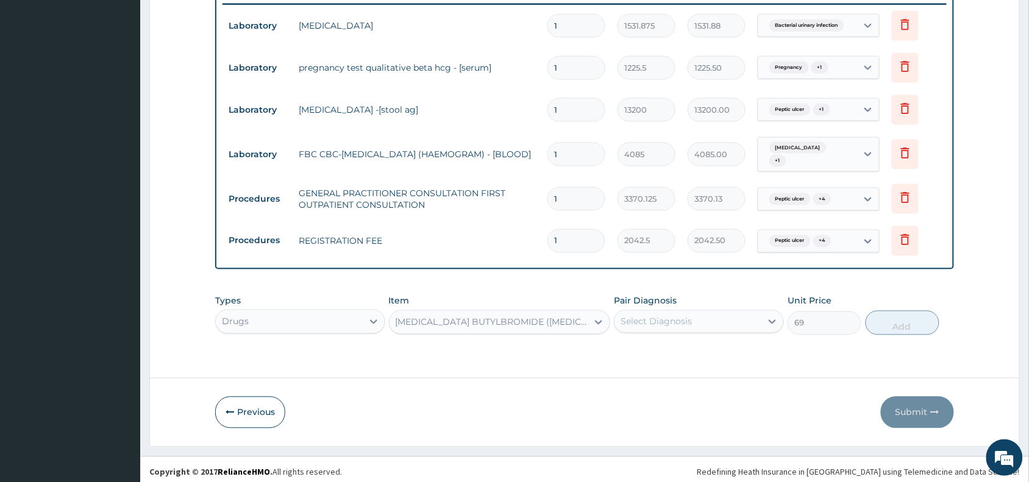
click at [708, 318] on div "Select Diagnosis" at bounding box center [688, 322] width 147 height 20
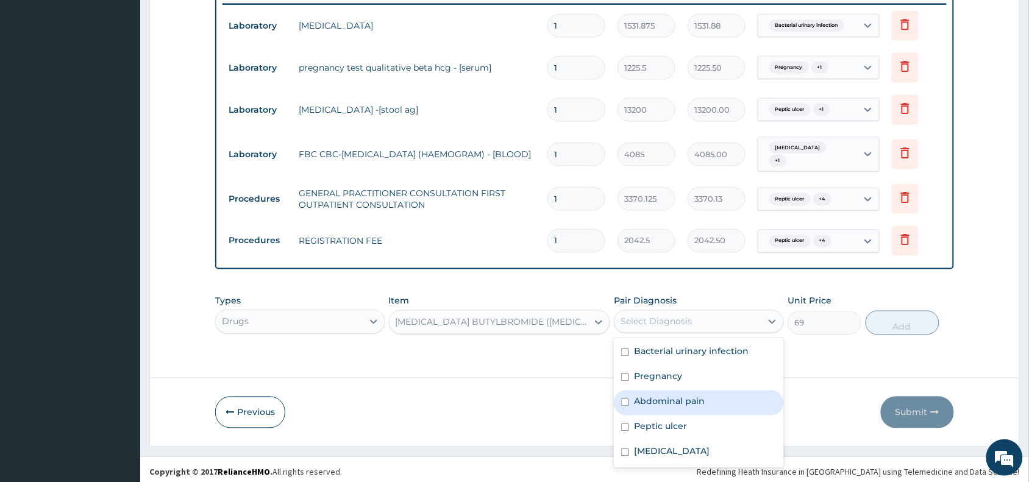
click at [692, 402] on div "Abdominal pain" at bounding box center [699, 403] width 170 height 25
checkbox input "true"
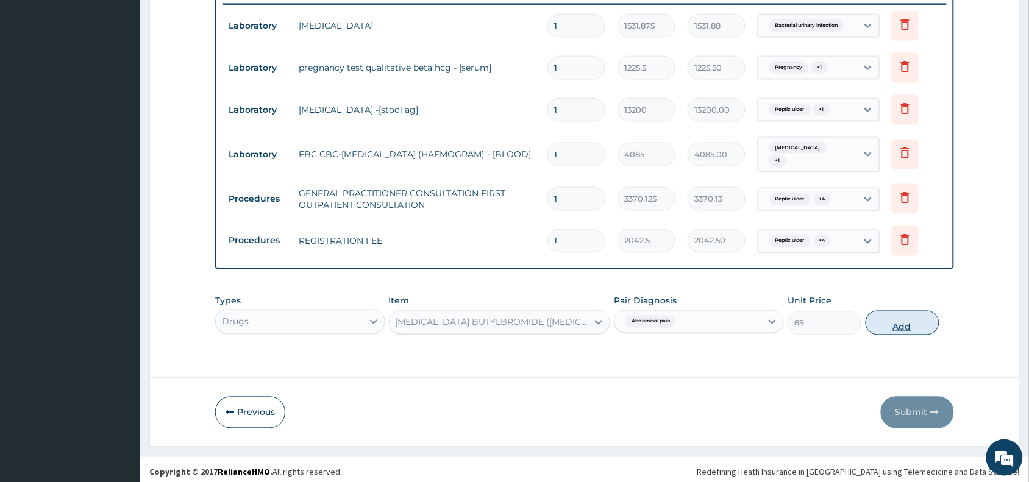
click at [885, 321] on button "Add" at bounding box center [903, 323] width 74 height 24
type input "0"
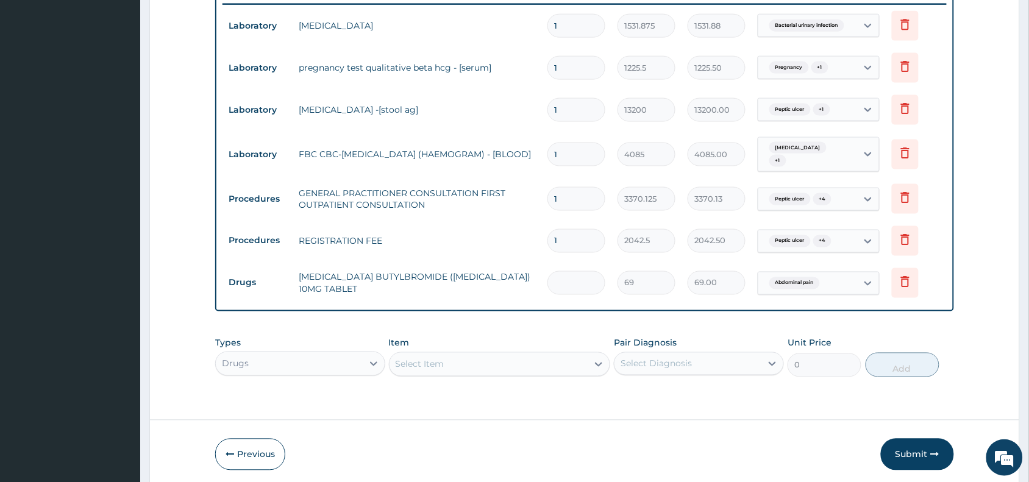
type input "0.00"
type input "5"
type input "345.00"
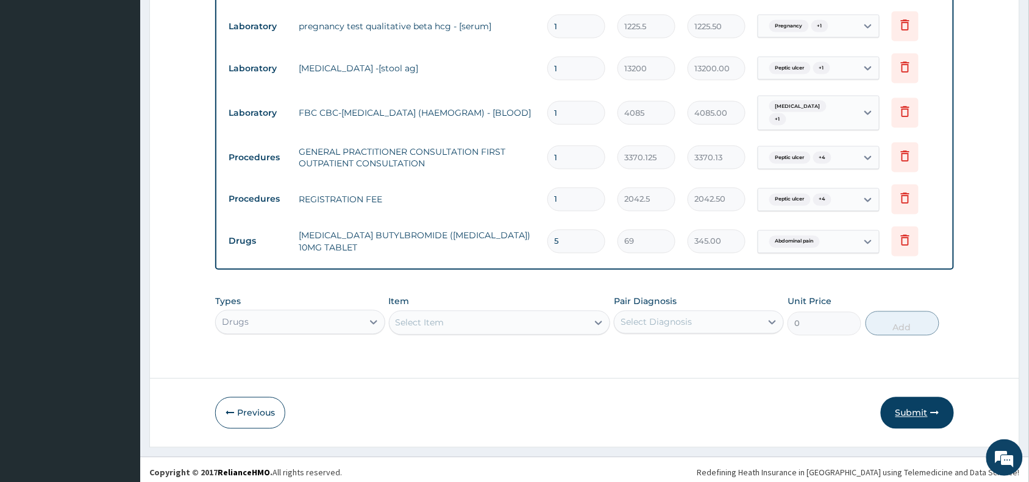
type input "5"
click at [915, 401] on button "Submit" at bounding box center [917, 414] width 73 height 32
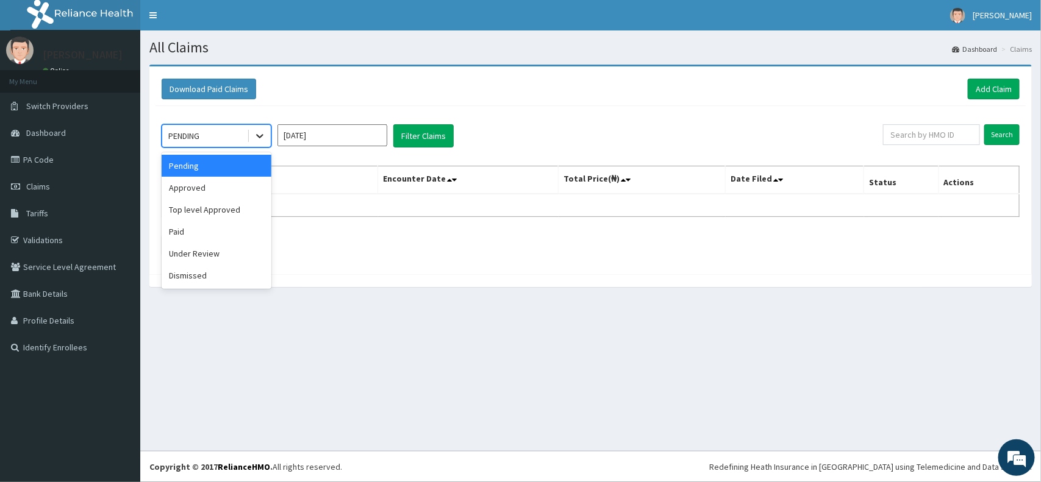
click at [254, 142] on icon at bounding box center [260, 136] width 12 height 12
click at [229, 186] on div "Approved" at bounding box center [217, 188] width 110 height 22
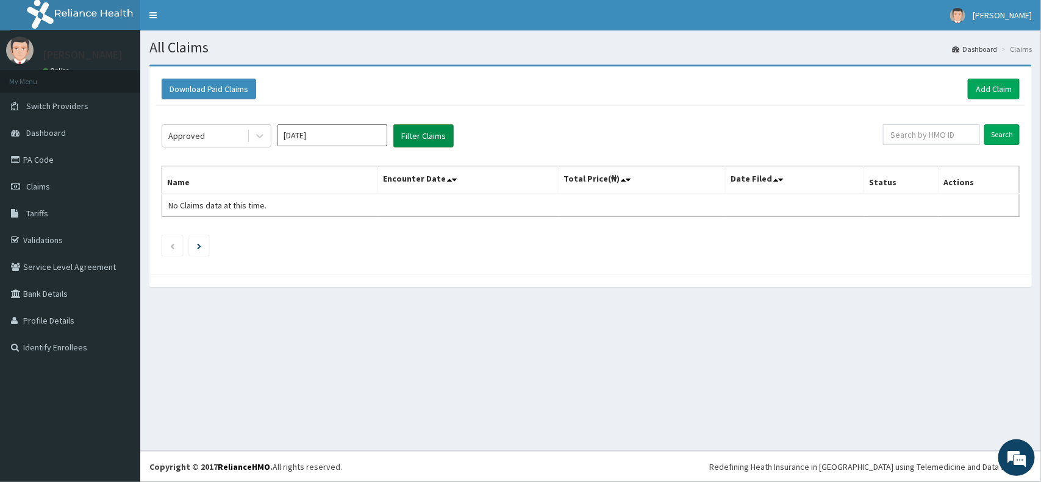
click at [402, 141] on button "Filter Claims" at bounding box center [423, 135] width 60 height 23
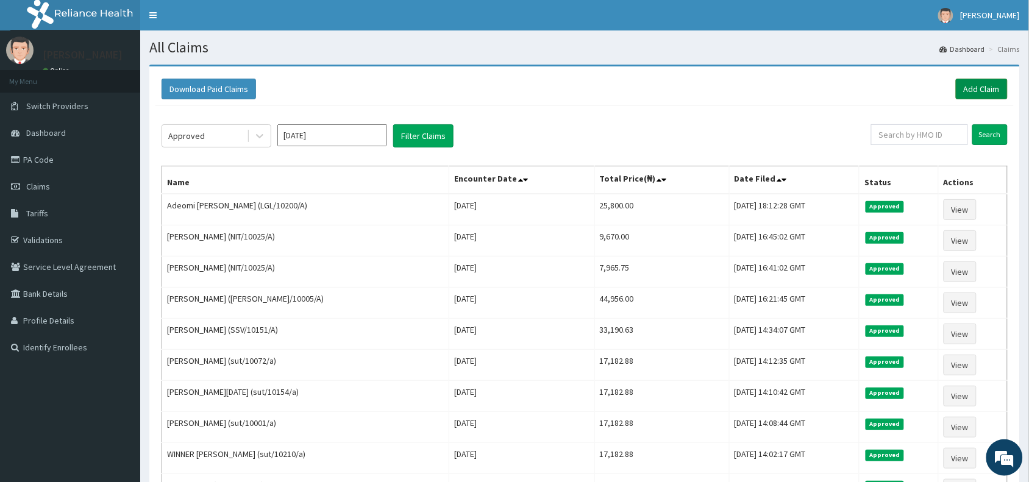
click at [984, 91] on link "Add Claim" at bounding box center [982, 89] width 52 height 21
